Goal: Find specific page/section: Find specific page/section

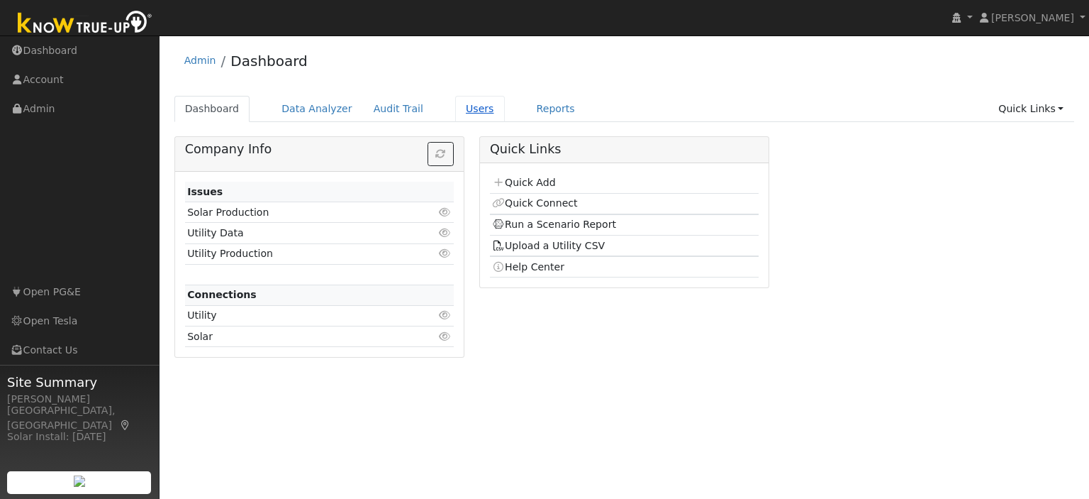
click at [460, 110] on link "Users" at bounding box center [480, 109] width 50 height 26
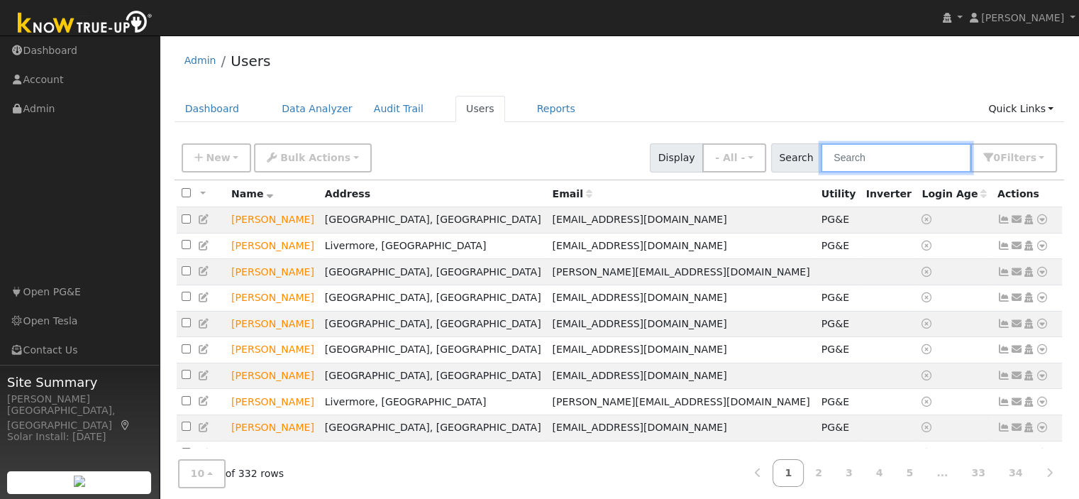
click at [857, 161] on input "text" at bounding box center [896, 157] width 150 height 29
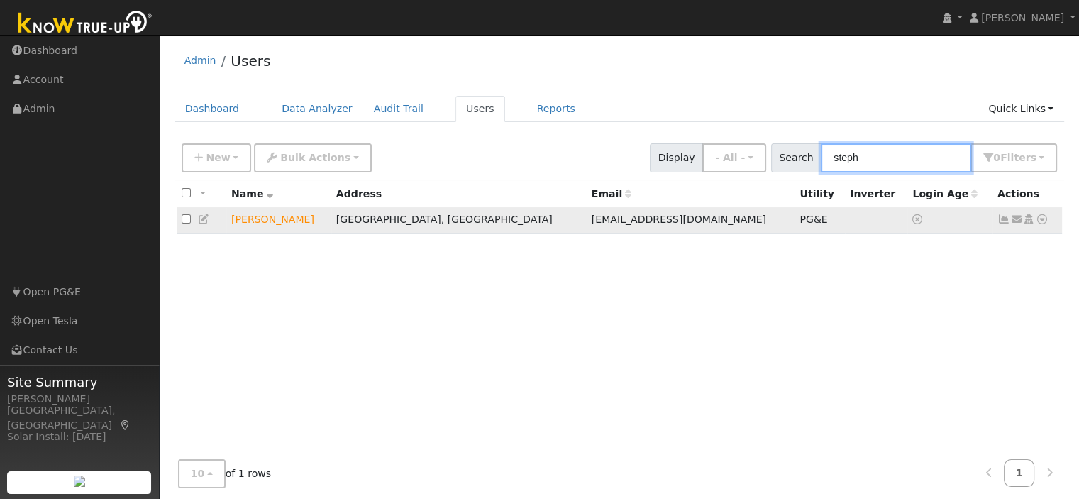
type input "steph"
click at [1038, 218] on icon at bounding box center [1041, 219] width 13 height 10
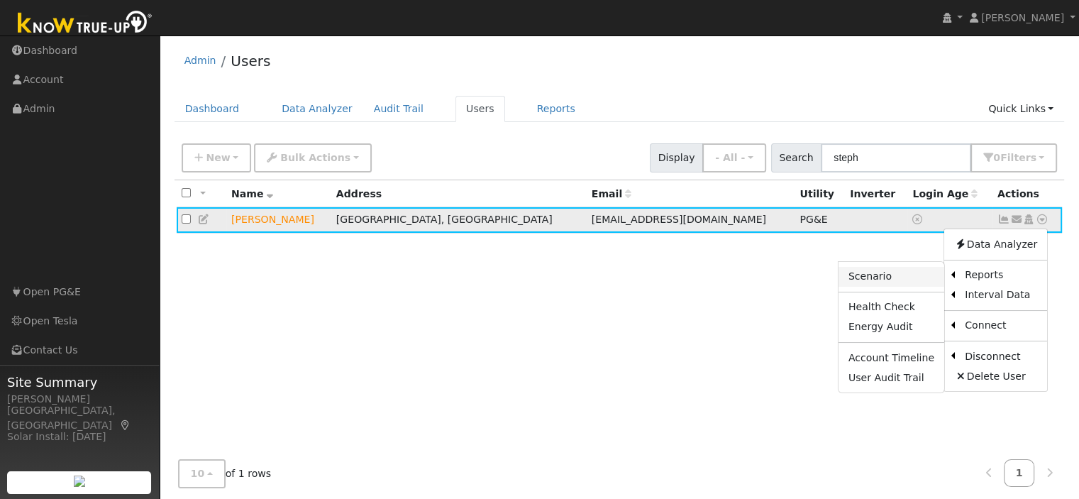
click at [885, 282] on link "Scenario" at bounding box center [891, 277] width 106 height 20
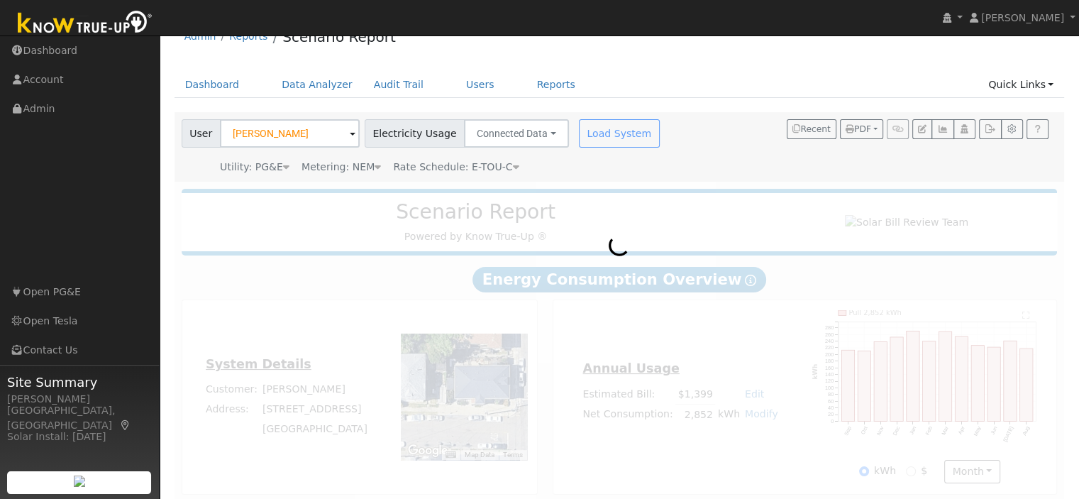
scroll to position [38, 0]
